Goal: Task Accomplishment & Management: Use online tool/utility

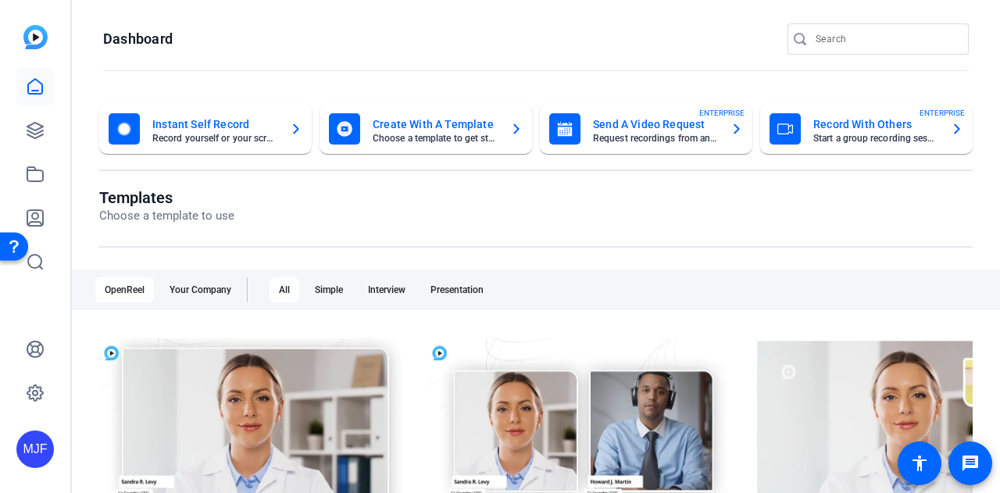
scroll to position [156, 0]
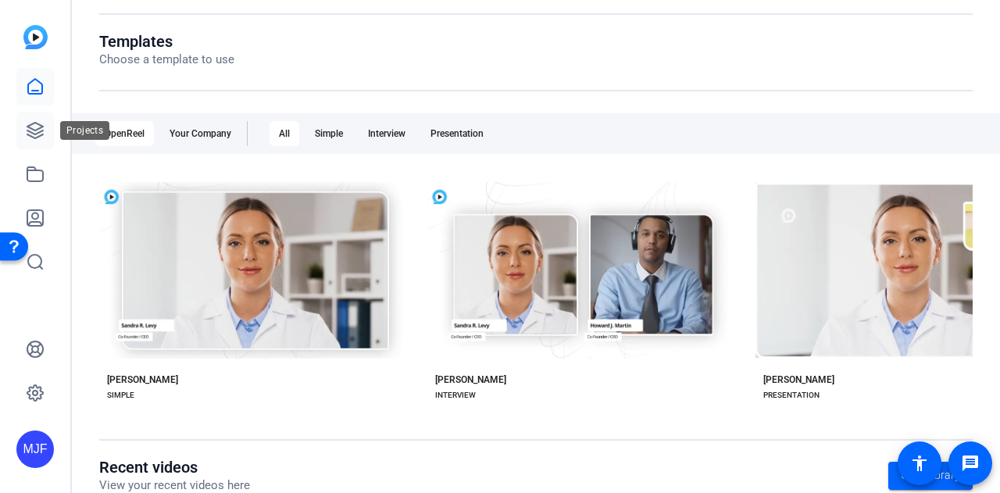
click at [47, 131] on link at bounding box center [34, 130] width 37 height 37
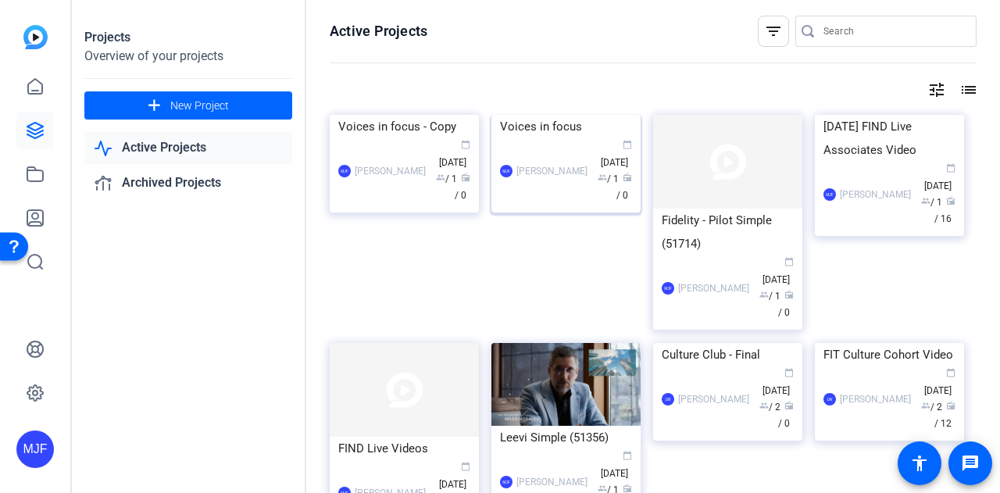
click at [536, 138] on div "Voices in focus" at bounding box center [566, 126] width 132 height 23
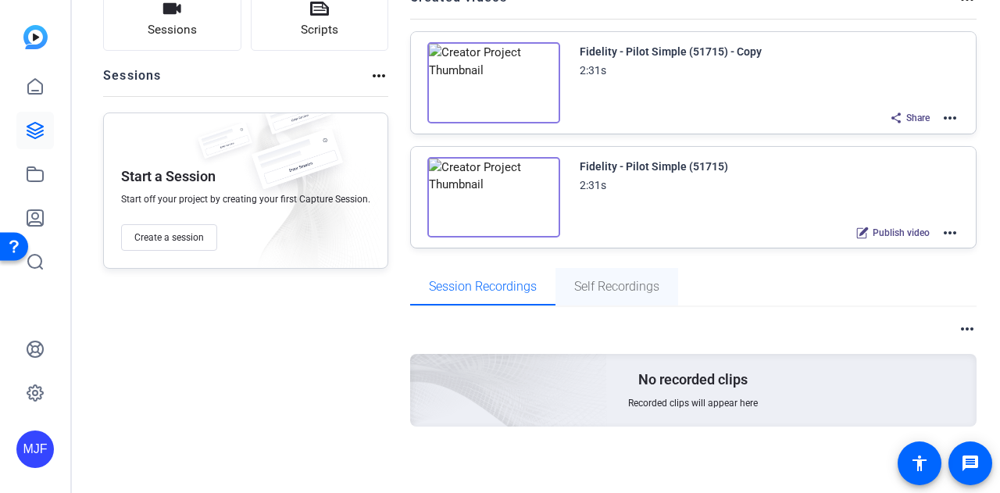
scroll to position [125, 0]
click at [487, 191] on img at bounding box center [493, 197] width 133 height 81
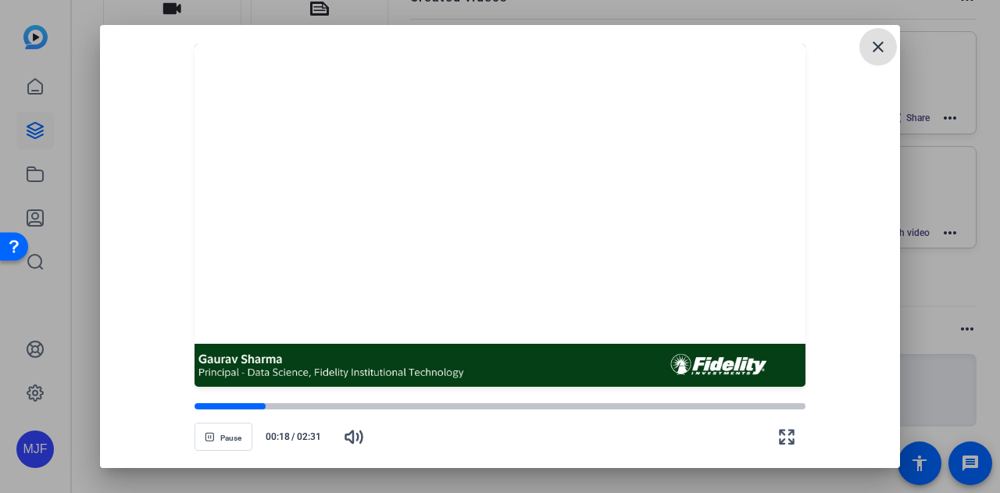
click at [192, 431] on div "Pause 00:18 / 02:31" at bounding box center [500, 418] width 762 height 62
click at [206, 430] on button "Pause" at bounding box center [223, 436] width 58 height 28
click at [234, 432] on span "Play" at bounding box center [230, 437] width 15 height 12
click at [234, 432] on span "Pause" at bounding box center [230, 437] width 21 height 12
click at [234, 431] on span "Play" at bounding box center [230, 437] width 15 height 12
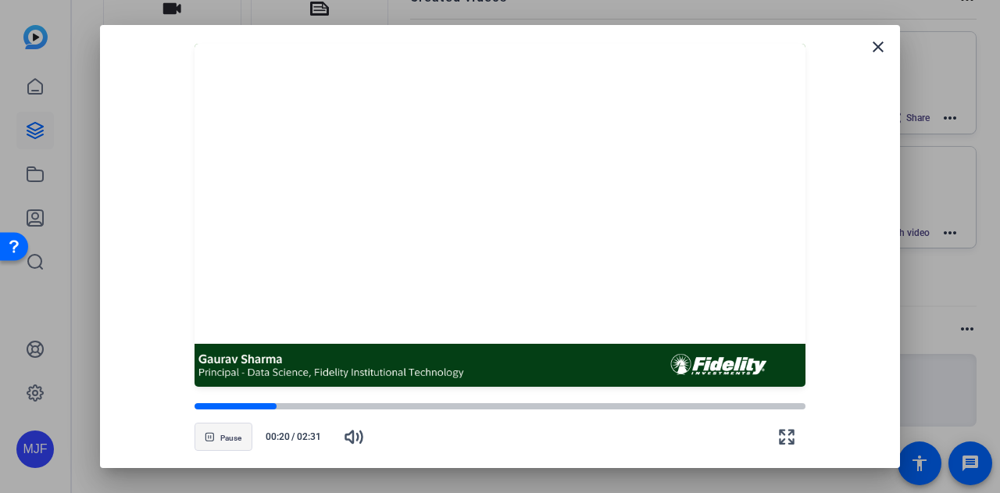
click at [234, 431] on span "Pause" at bounding box center [230, 437] width 21 height 12
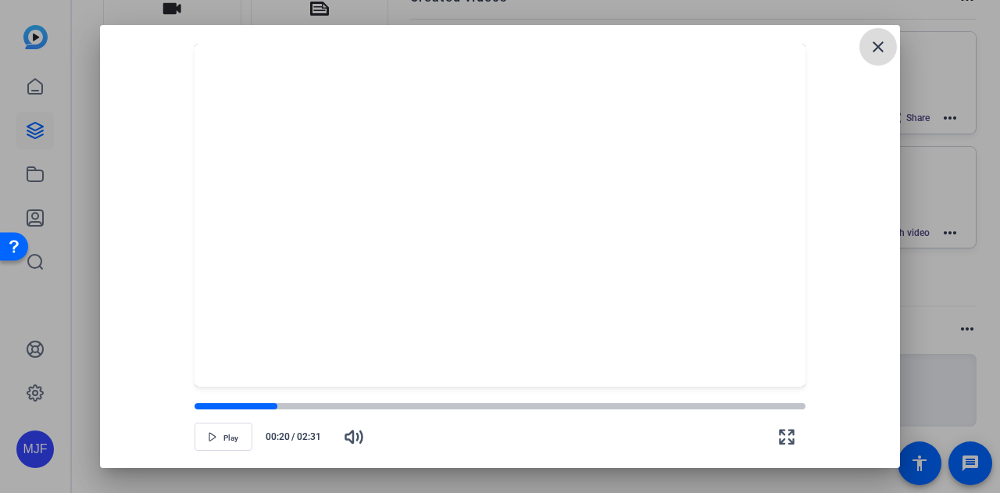
click at [873, 43] on mat-icon "close" at bounding box center [877, 46] width 19 height 19
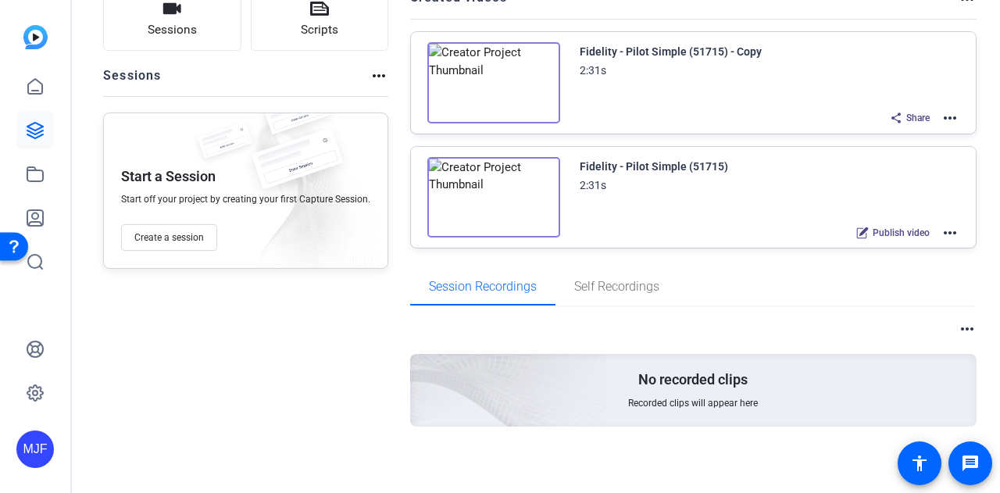
click at [947, 223] on mat-icon "more_horiz" at bounding box center [949, 232] width 19 height 19
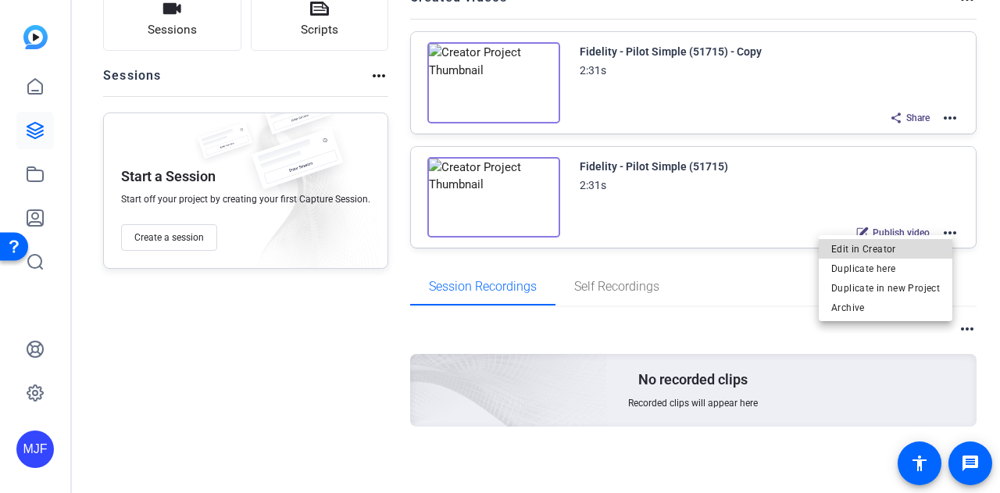
click at [904, 242] on span "Edit in Creator" at bounding box center [885, 249] width 109 height 19
